Goal: Transaction & Acquisition: Purchase product/service

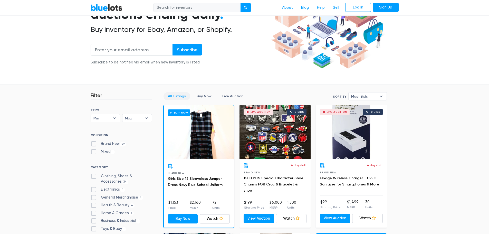
scroll to position [128, 0]
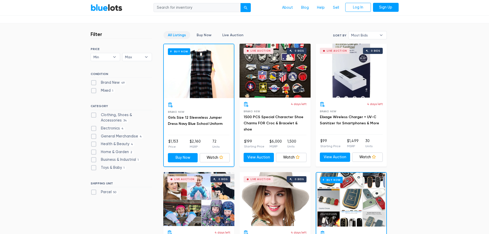
click at [115, 84] on label "Brand New 49" at bounding box center [109, 83] width 36 height 6
click at [94, 83] on New"] "Brand New 49" at bounding box center [92, 81] width 3 height 3
checkbox New"] "true"
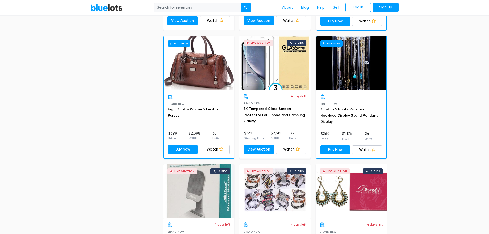
scroll to position [394, 0]
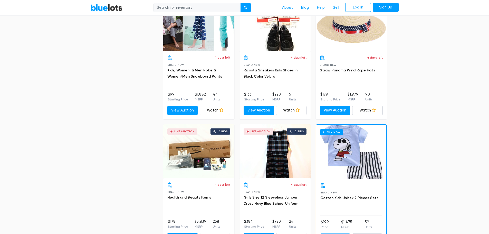
scroll to position [2139, 0]
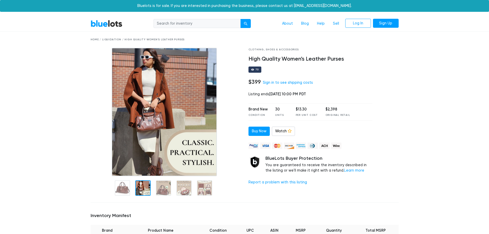
click at [141, 187] on div at bounding box center [142, 187] width 15 height 15
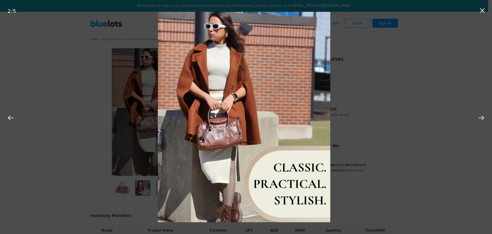
click at [485, 101] on div "2 / 5" at bounding box center [246, 117] width 492 height 234
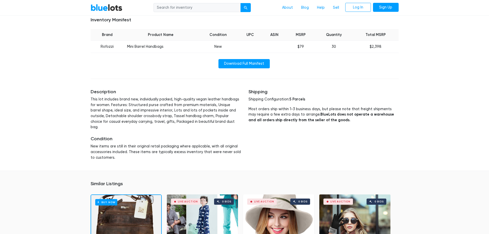
scroll to position [367, 0]
